Goal: Book appointment/travel/reservation

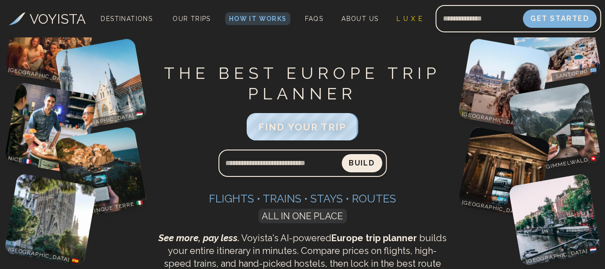
click at [275, 164] on input "Search query" at bounding box center [280, 163] width 123 height 22
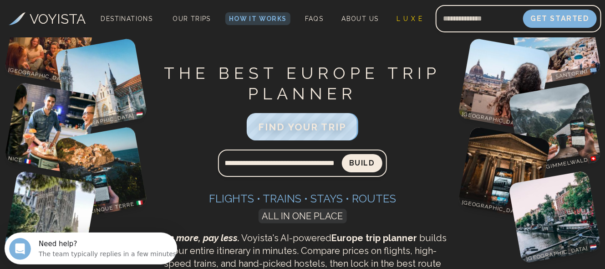
scroll to position [0, 17]
type input "**********"
click at [342, 154] on button "Build" at bounding box center [362, 163] width 41 height 18
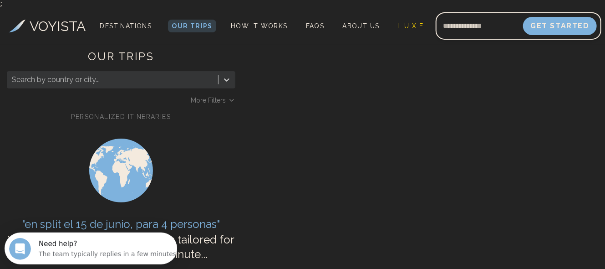
click at [363, 162] on div "OUR TRIPS Search by country or city... More Filters PERSONALIZED ITINERARIES " …" at bounding box center [302, 239] width 605 height 388
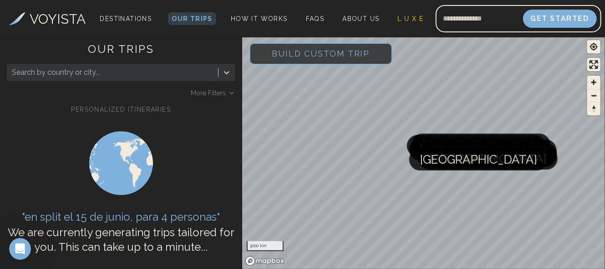
click at [189, 75] on div at bounding box center [113, 72] width 202 height 13
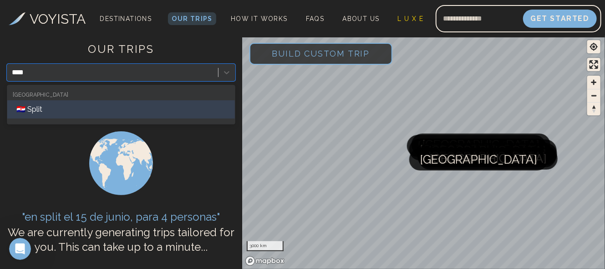
type input "*****"
click at [40, 110] on div "🇭🇷 Split" at bounding box center [121, 109] width 228 height 18
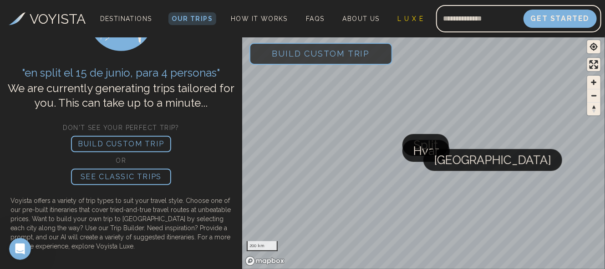
scroll to position [934, 0]
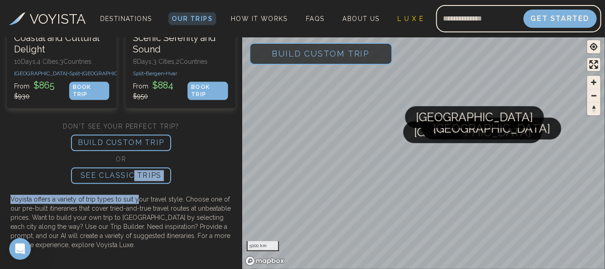
drag, startPoint x: 132, startPoint y: 180, endPoint x: 137, endPoint y: 193, distance: 13.7
click at [137, 194] on div "OR SEE CLASSIC TRIPS Voyista offers a variety of trip types to suit your travel…" at bounding box center [121, 201] width 229 height 95
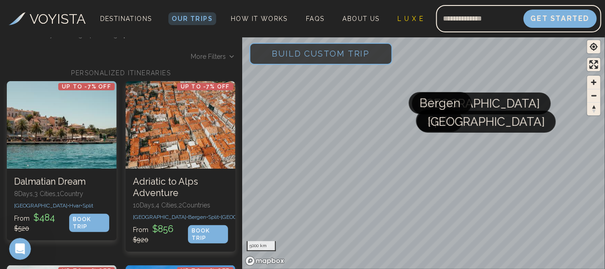
scroll to position [0, 0]
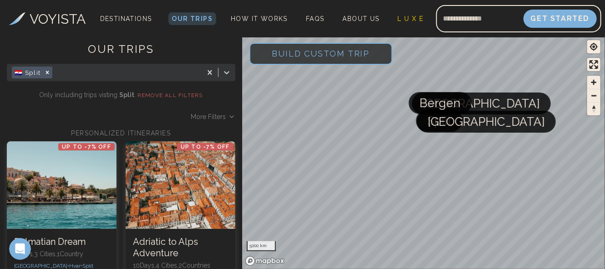
click at [202, 117] on span "More Filters" at bounding box center [208, 116] width 35 height 9
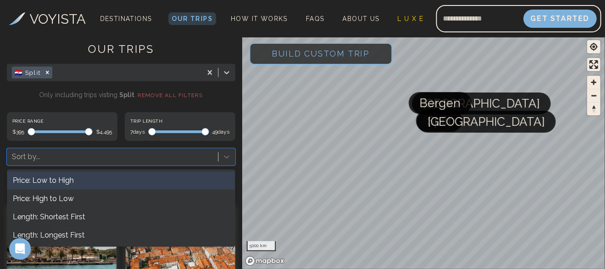
click at [70, 156] on div at bounding box center [113, 156] width 202 height 13
click at [66, 181] on div "Price: Low to High" at bounding box center [121, 180] width 228 height 18
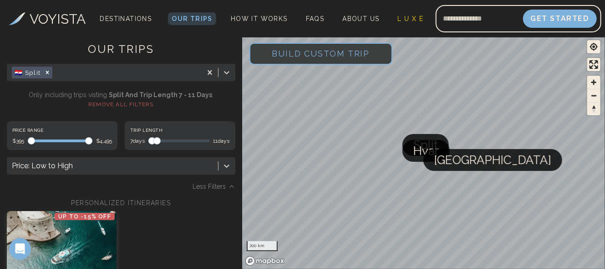
click at [155, 137] on span "Maximum" at bounding box center [156, 140] width 7 height 7
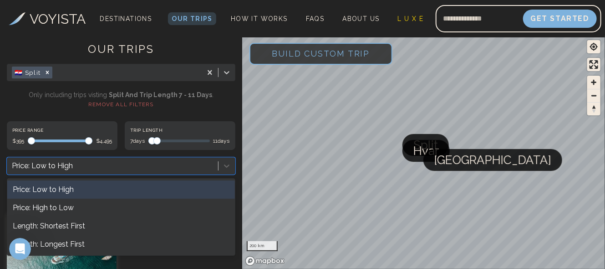
click at [101, 164] on div at bounding box center [113, 165] width 202 height 13
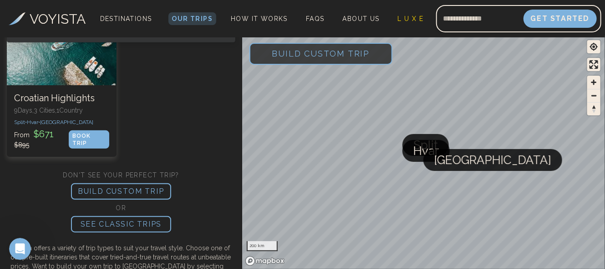
scroll to position [260, 0]
